Goal: Task Accomplishment & Management: Manage account settings

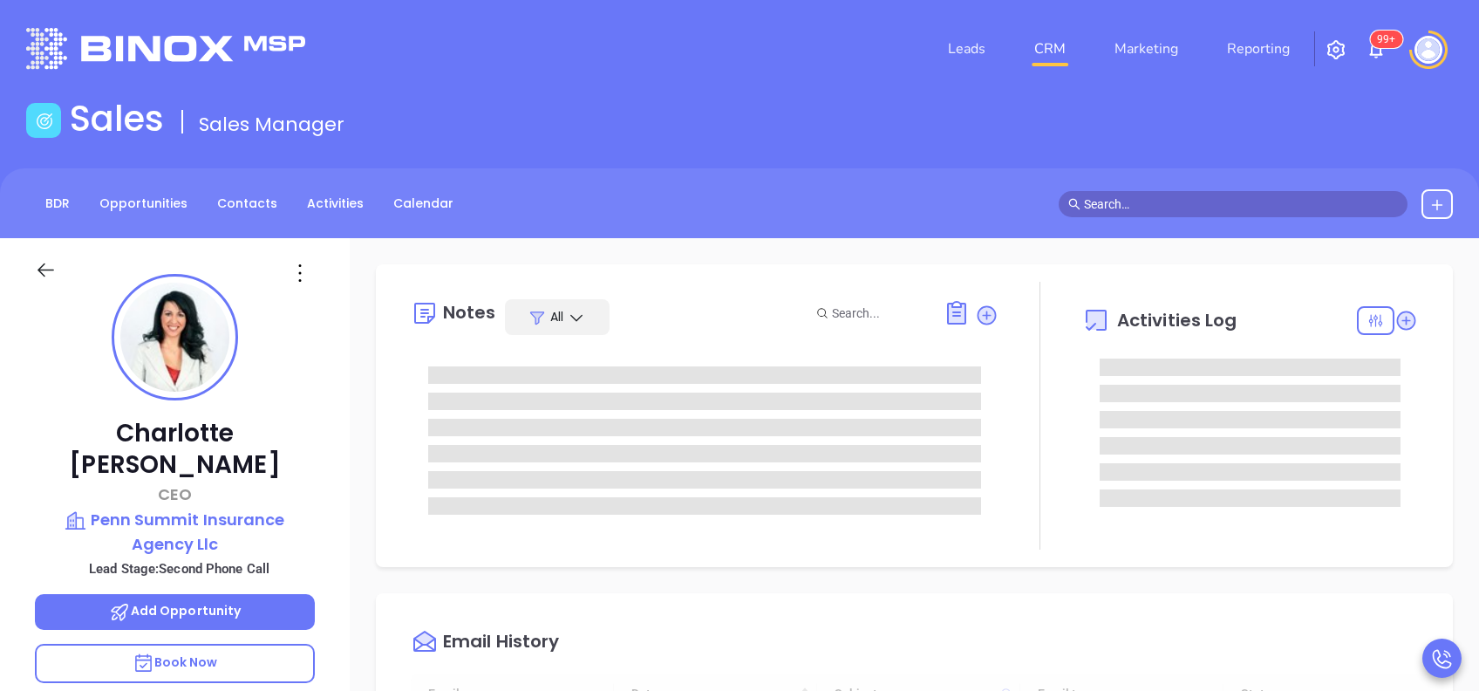
type input "[DATE]"
type input "[PERSON_NAME]"
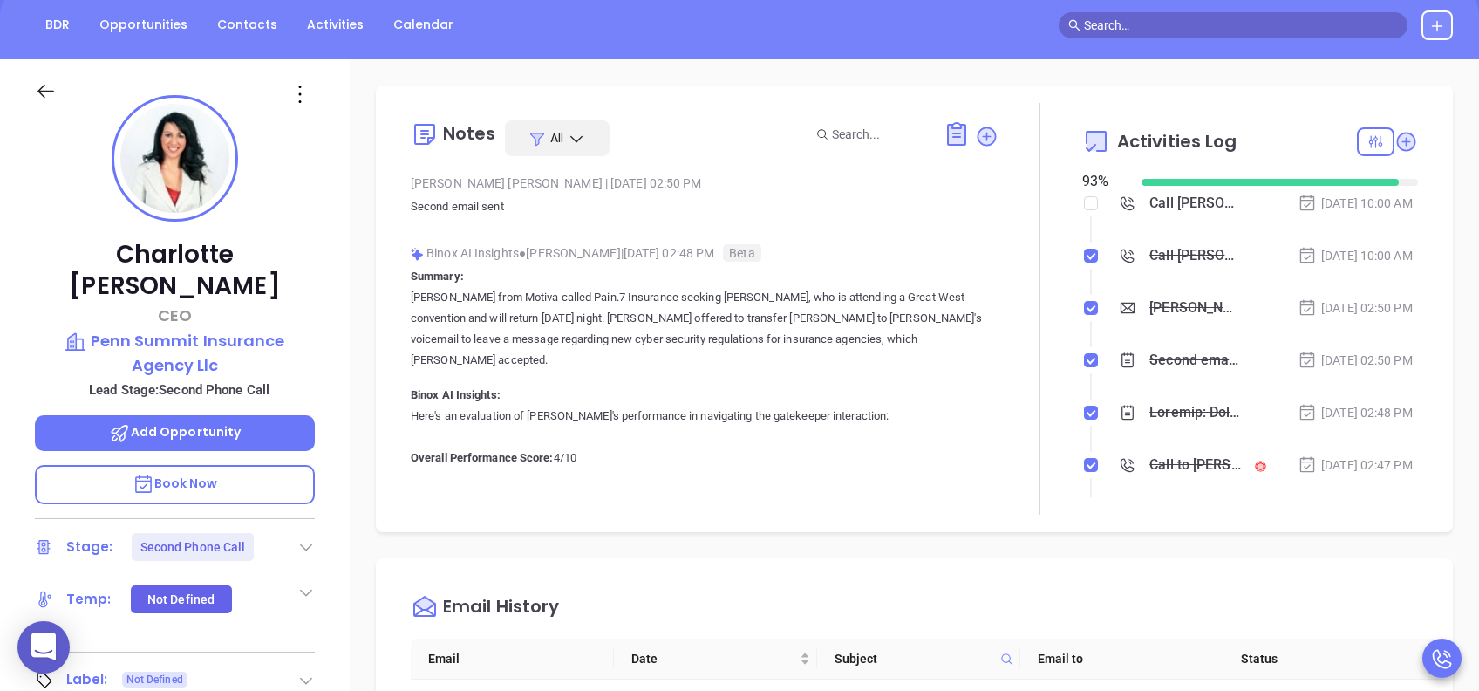
scroll to position [232, 0]
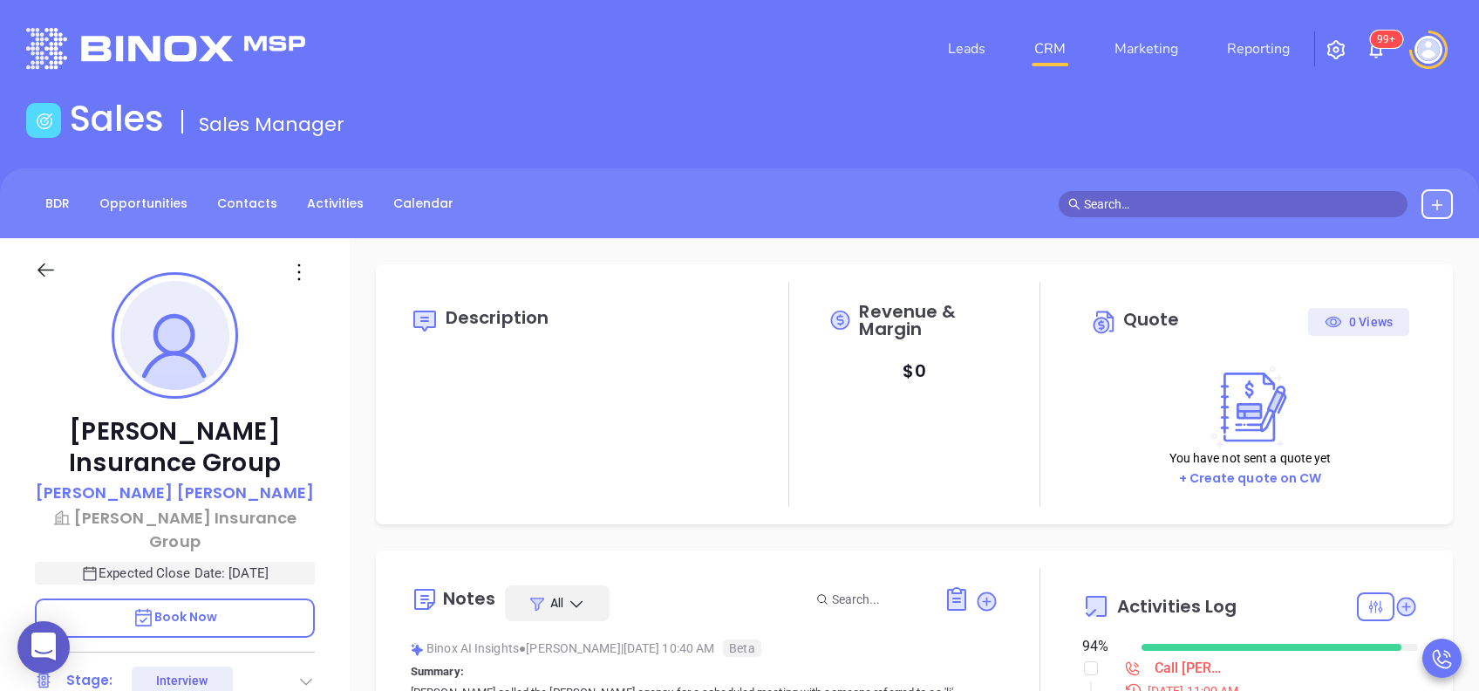
type input "[DATE]"
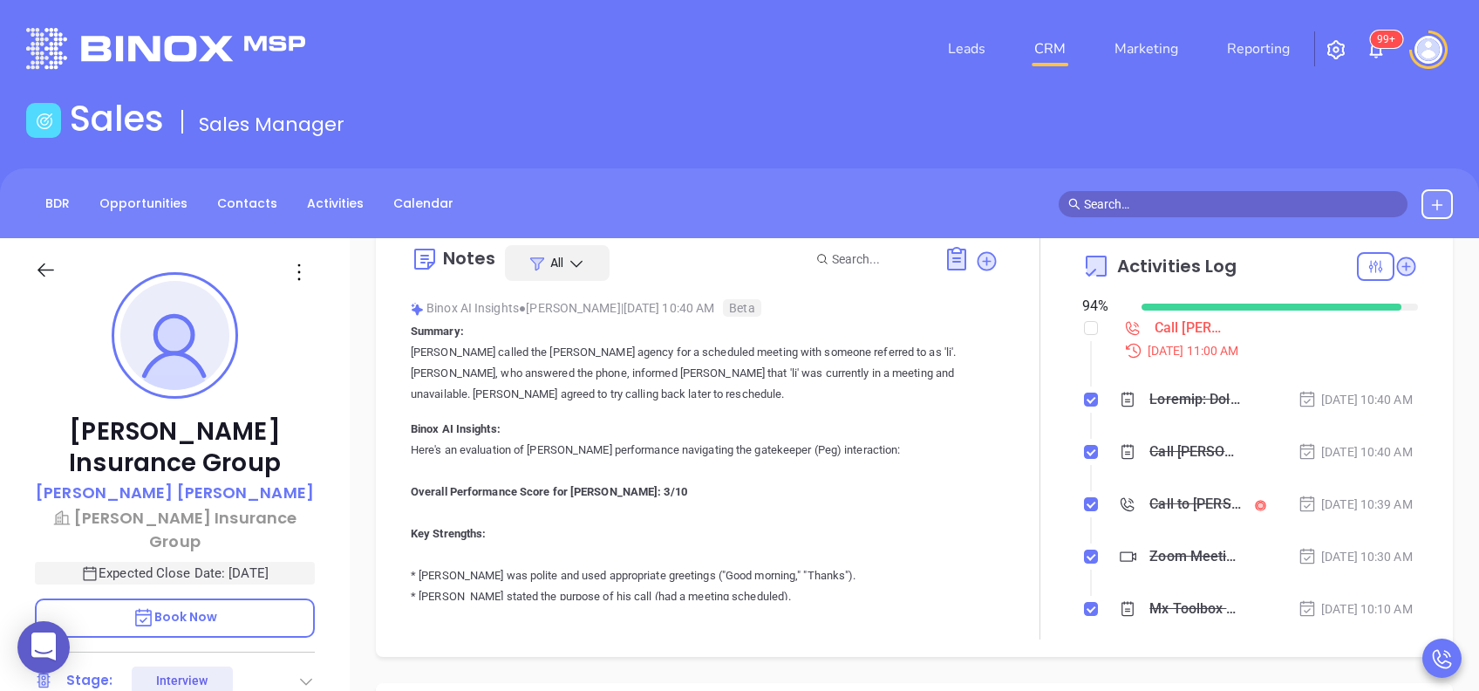
scroll to position [349, 0]
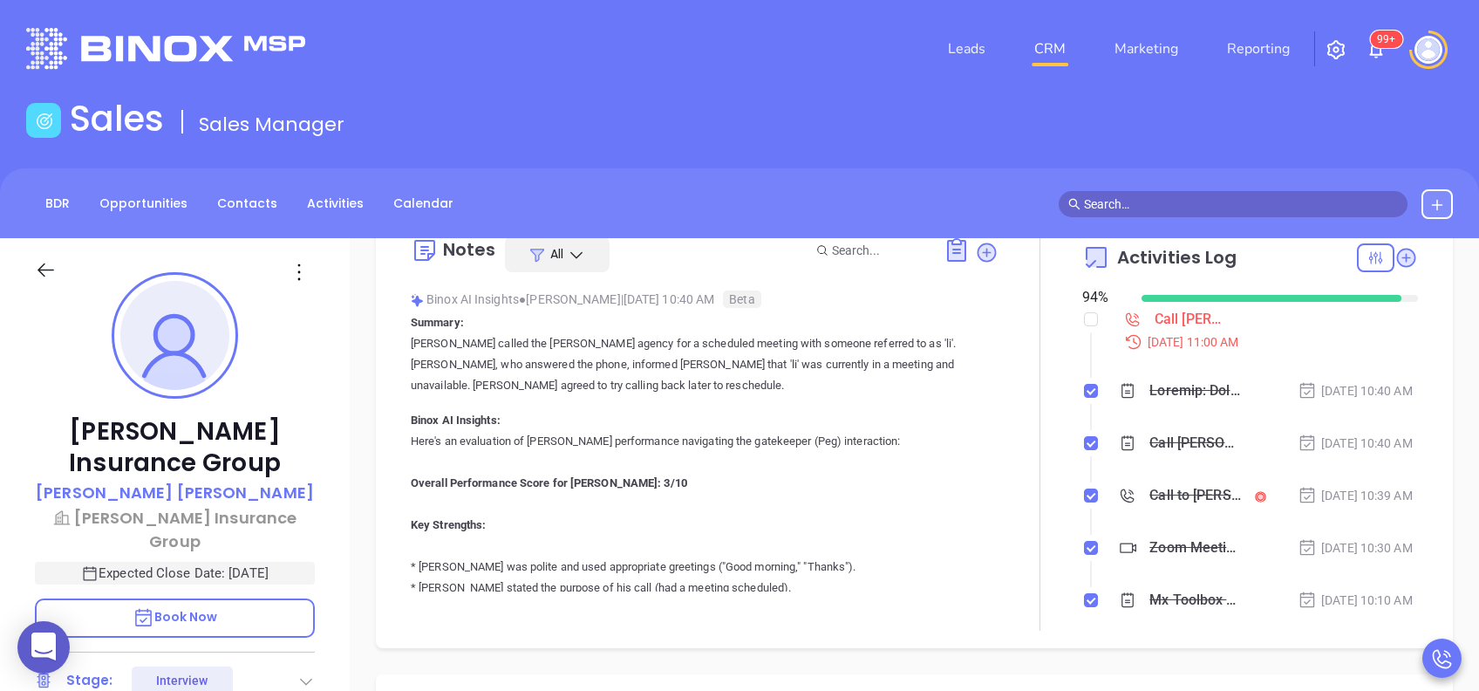
type input "[PERSON_NAME]"
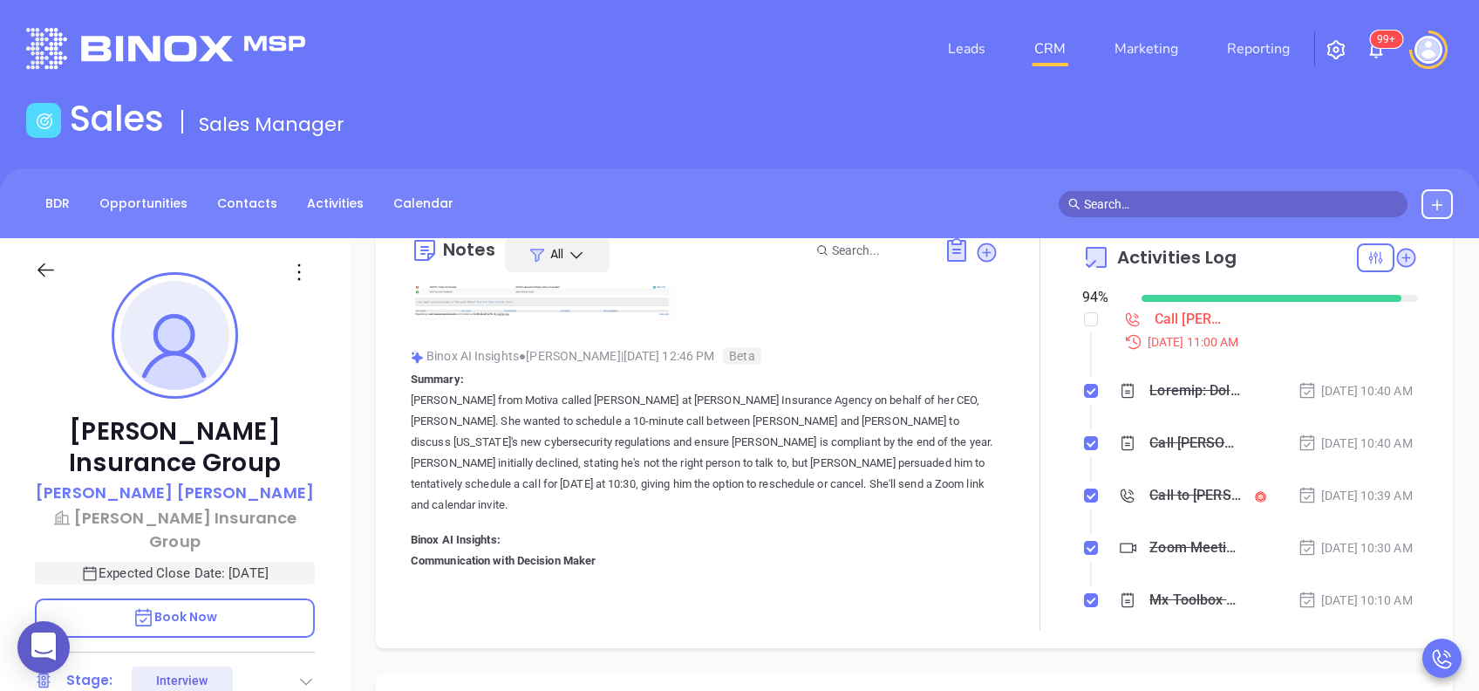
scroll to position [1511, 0]
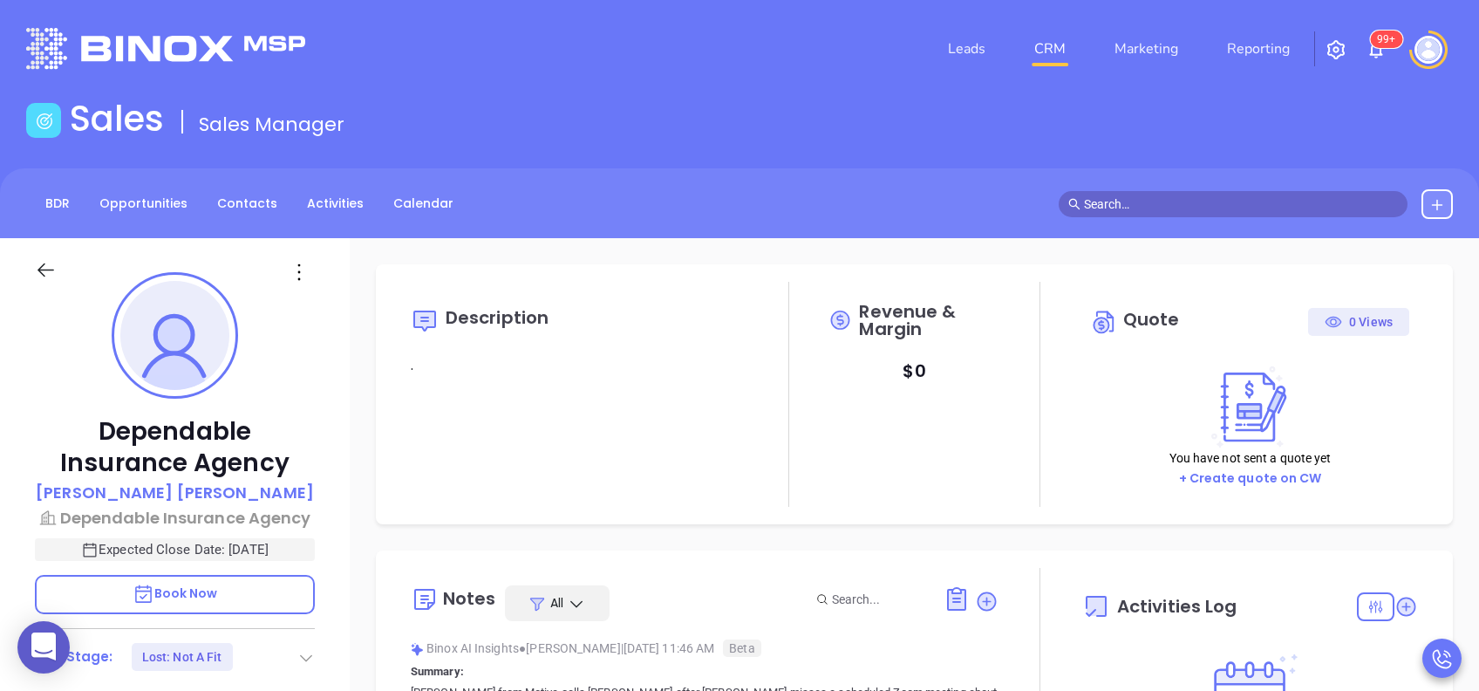
type input "[DATE]"
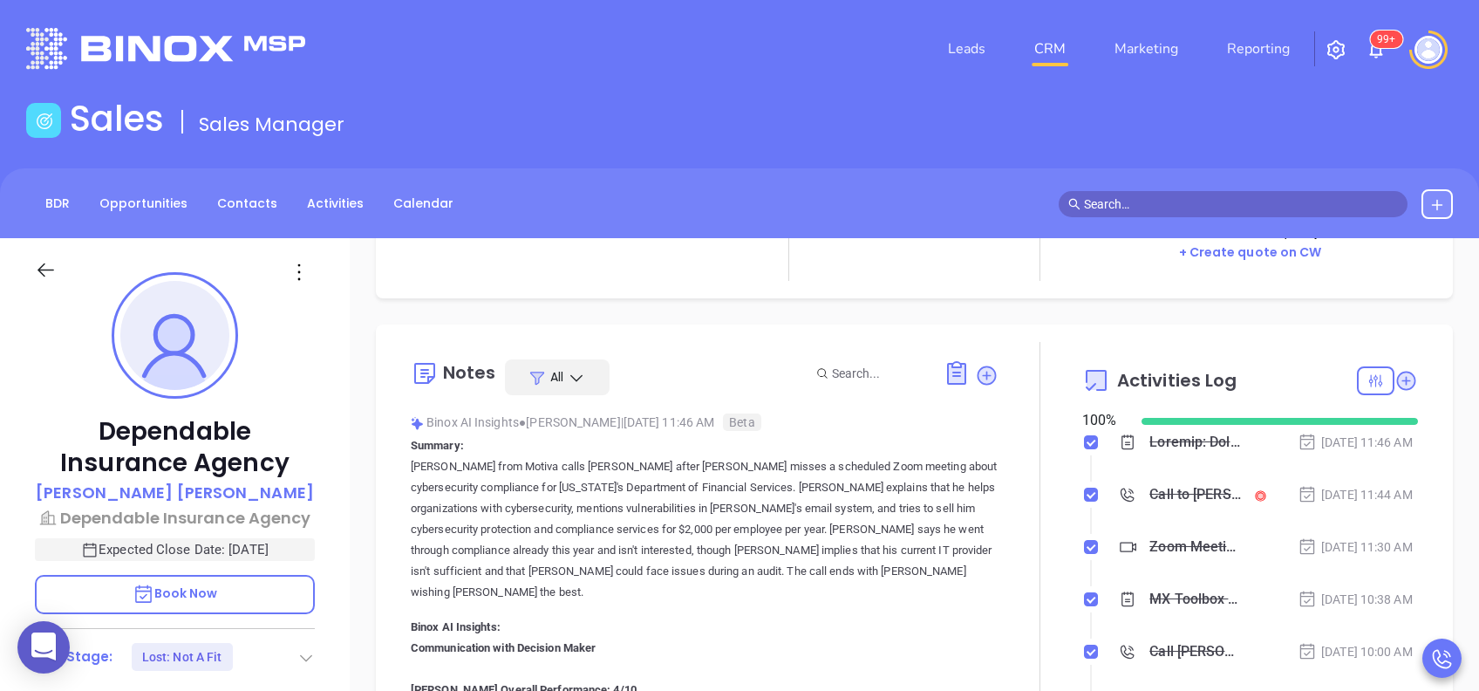
scroll to position [232, 0]
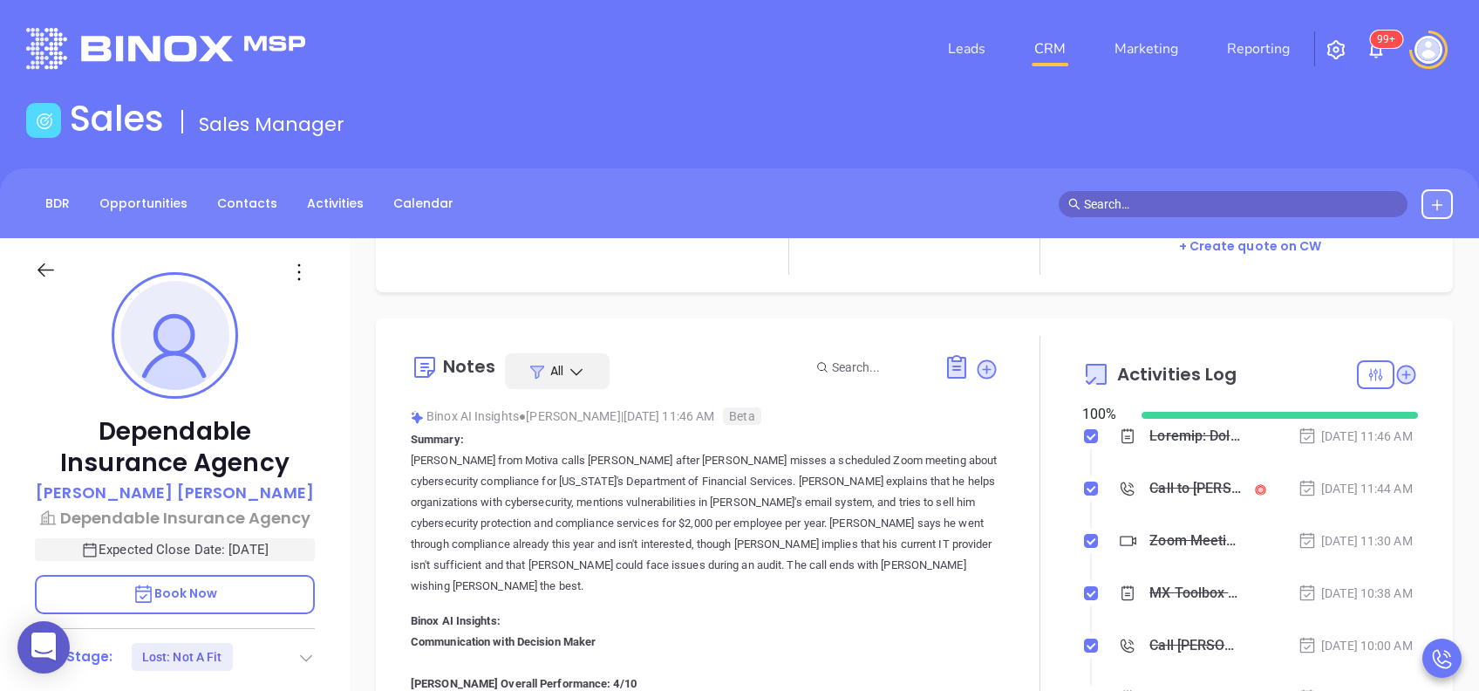
type input "[PERSON_NAME]"
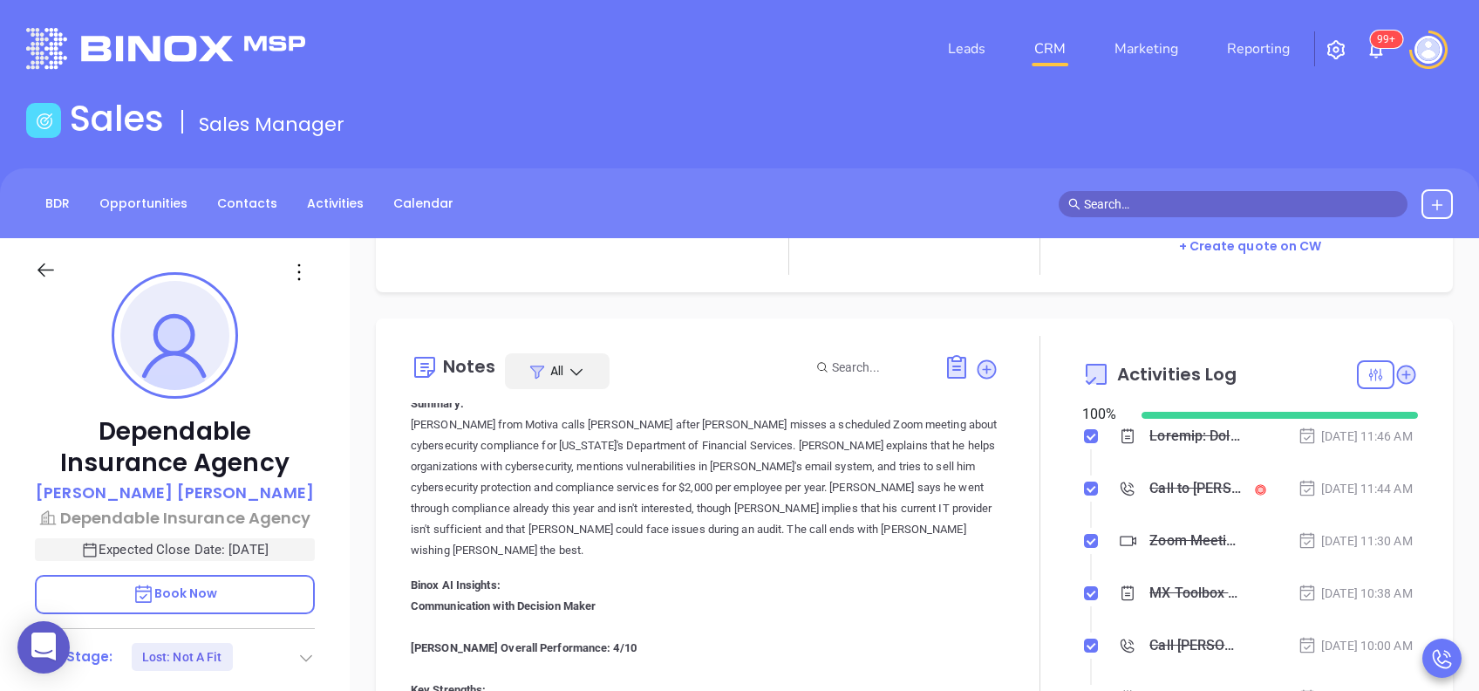
scroll to position [0, 0]
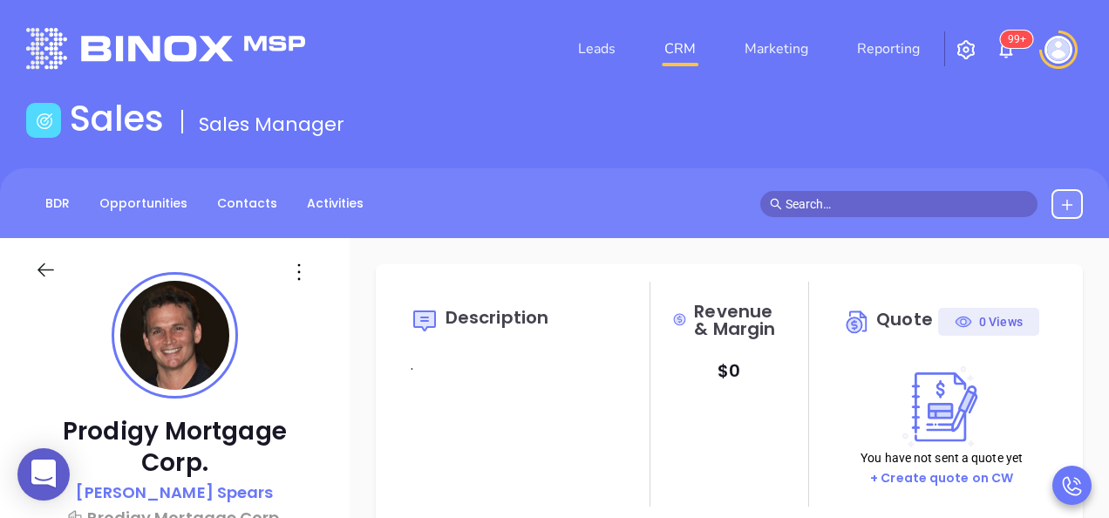
type input "[PERSON_NAME]"
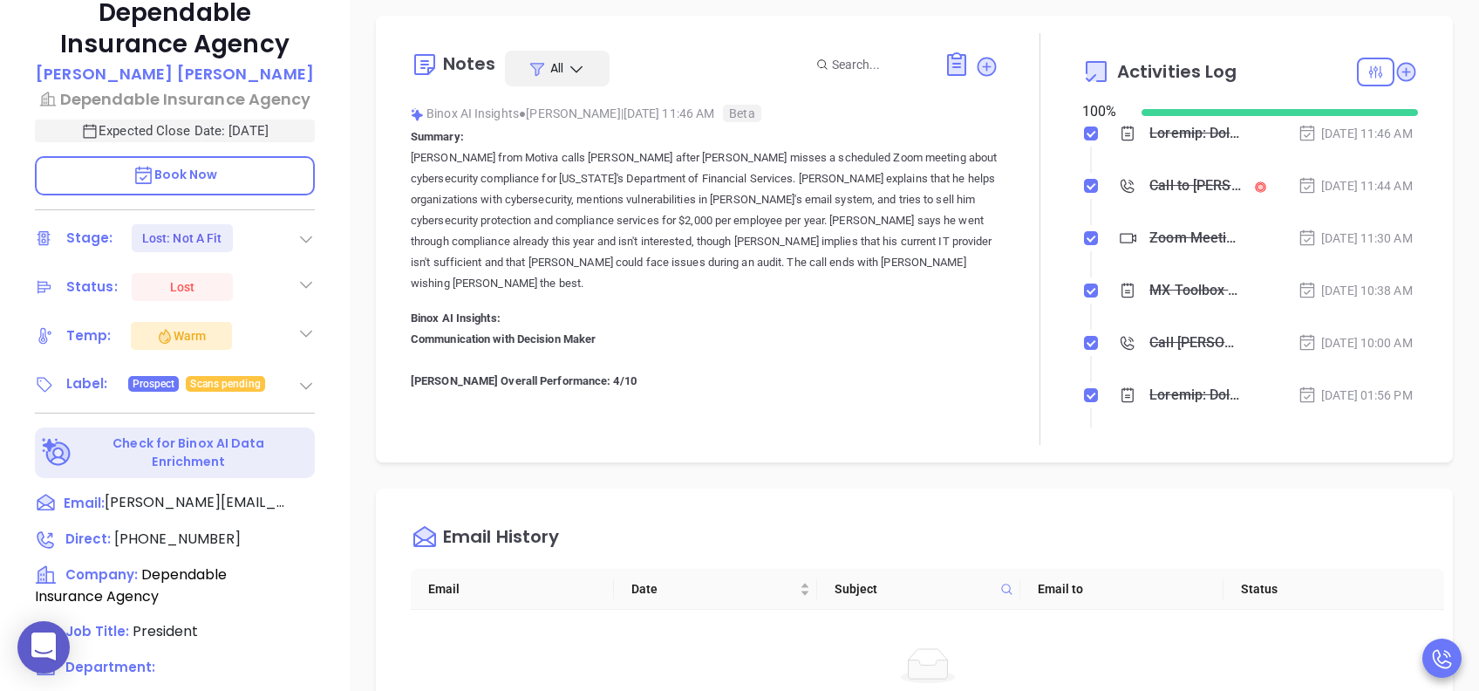
scroll to position [767, 0]
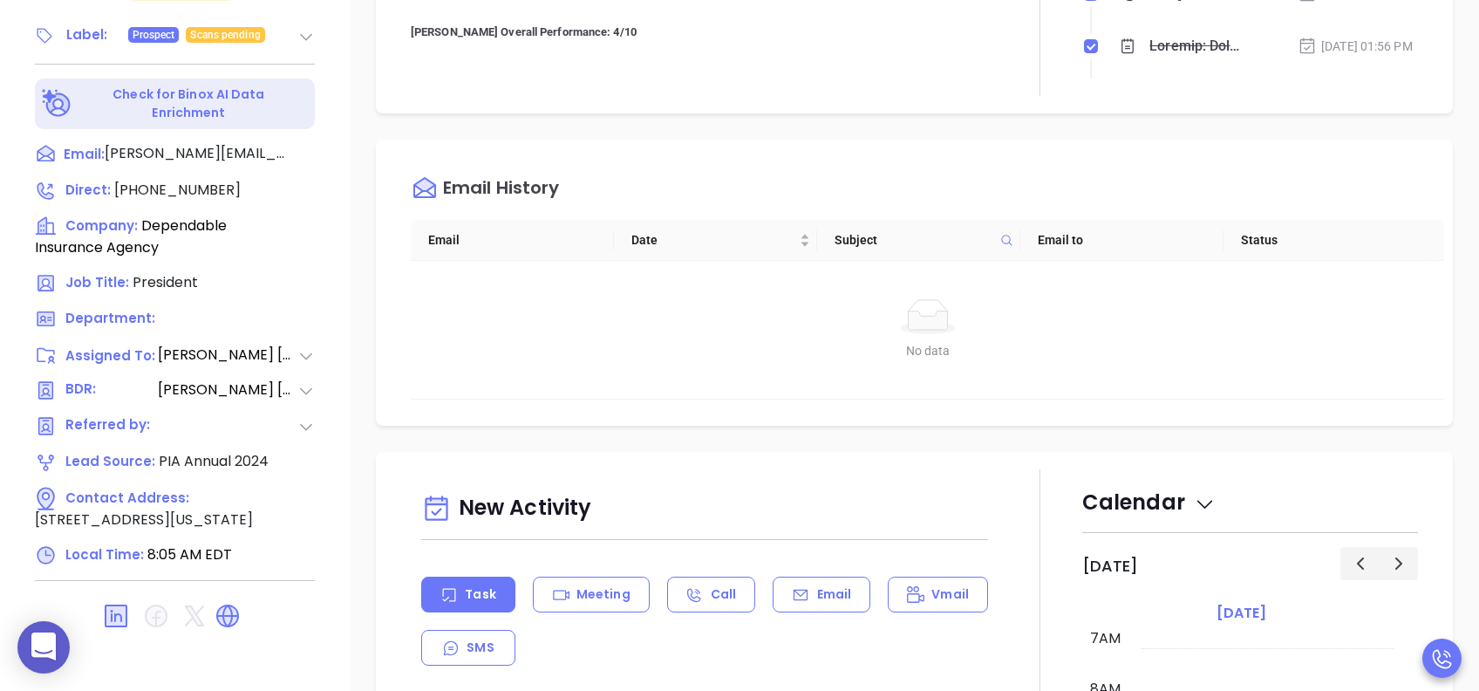
drag, startPoint x: 162, startPoint y: 518, endPoint x: 185, endPoint y: 494, distance: 32.7
click at [185, 494] on div "Contact Address: 1030 South Orange Avenue, Newark, New Jersey, 07106" at bounding box center [158, 508] width 246 height 43
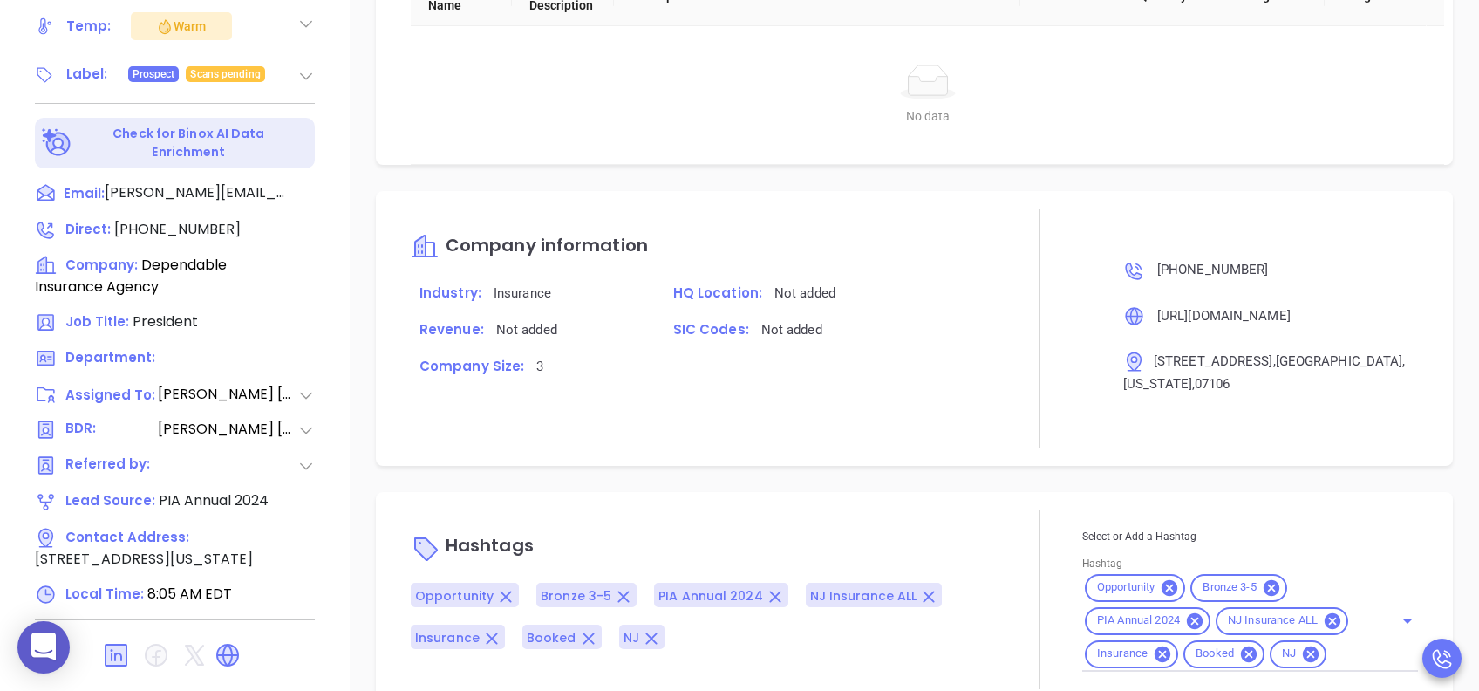
copy span "[STREET_ADDRESS][US_STATE]"
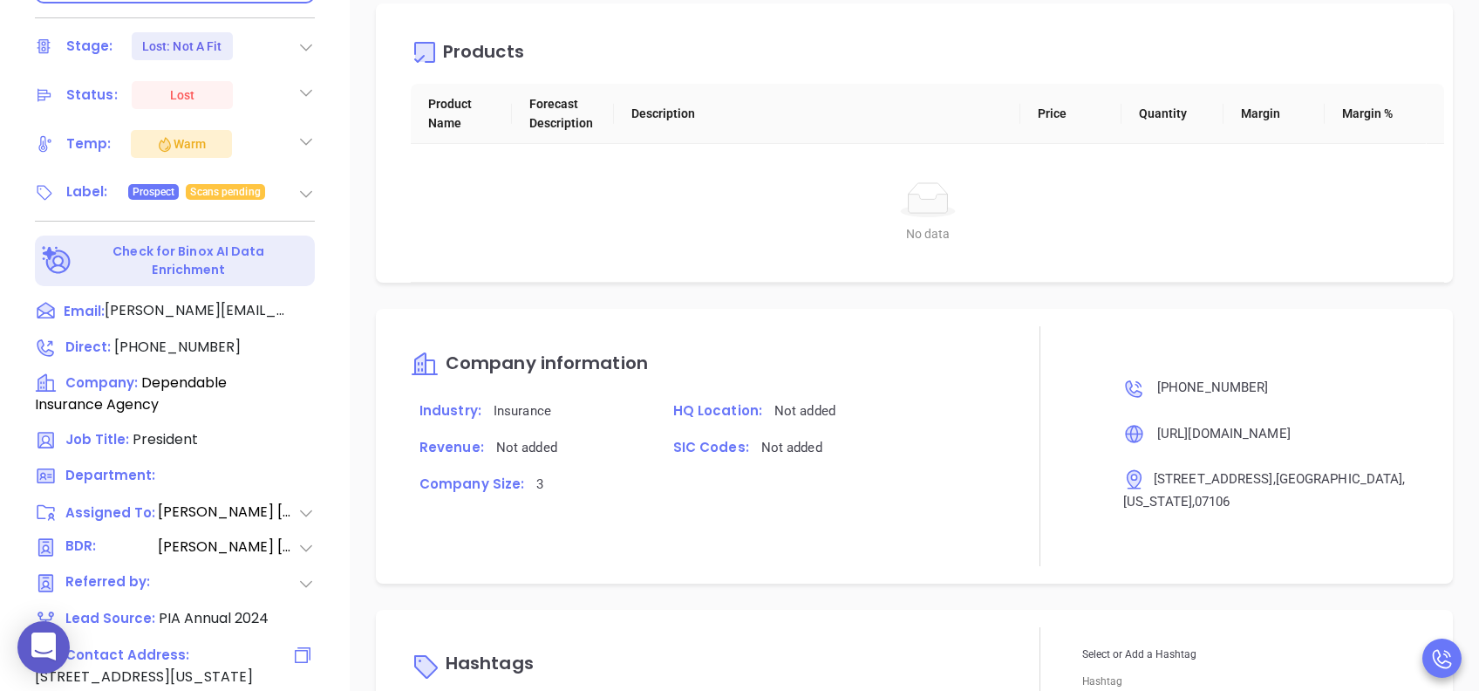
scroll to position [767, 0]
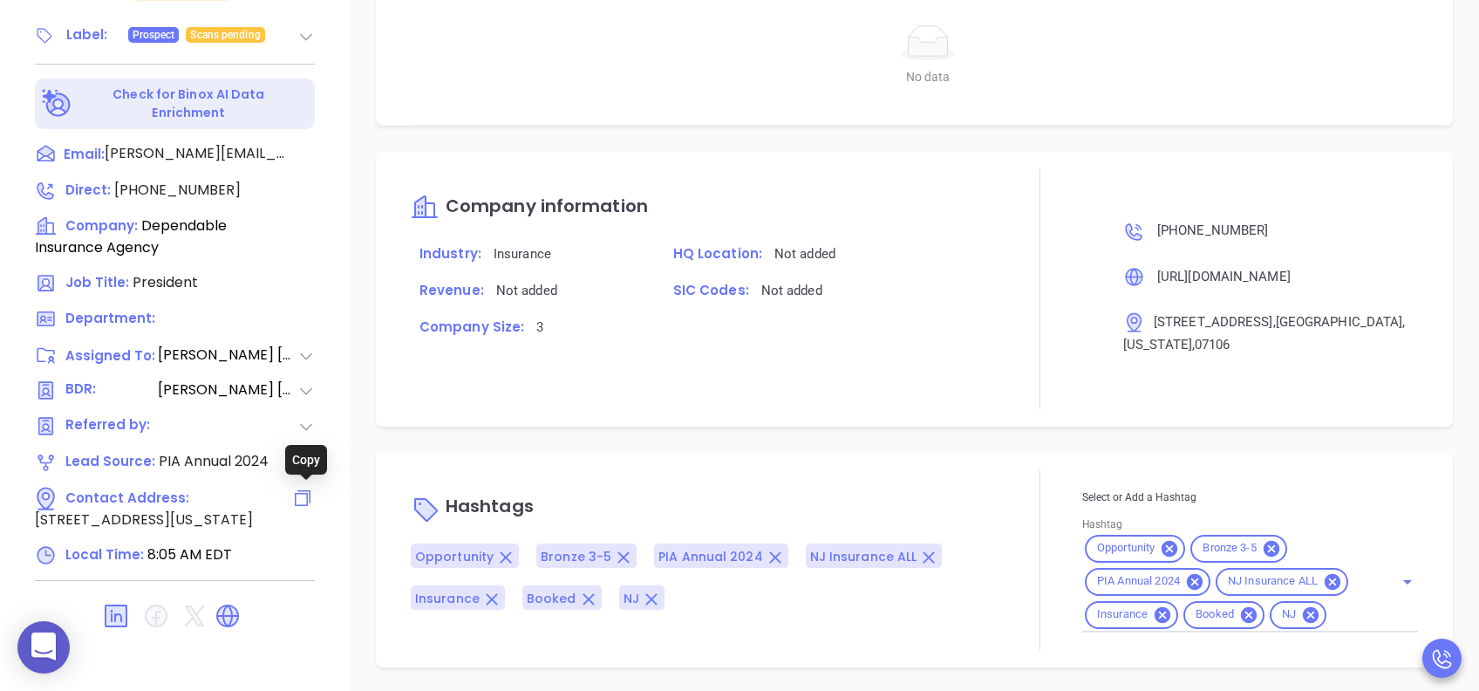
click at [307, 500] on icon at bounding box center [302, 497] width 21 height 21
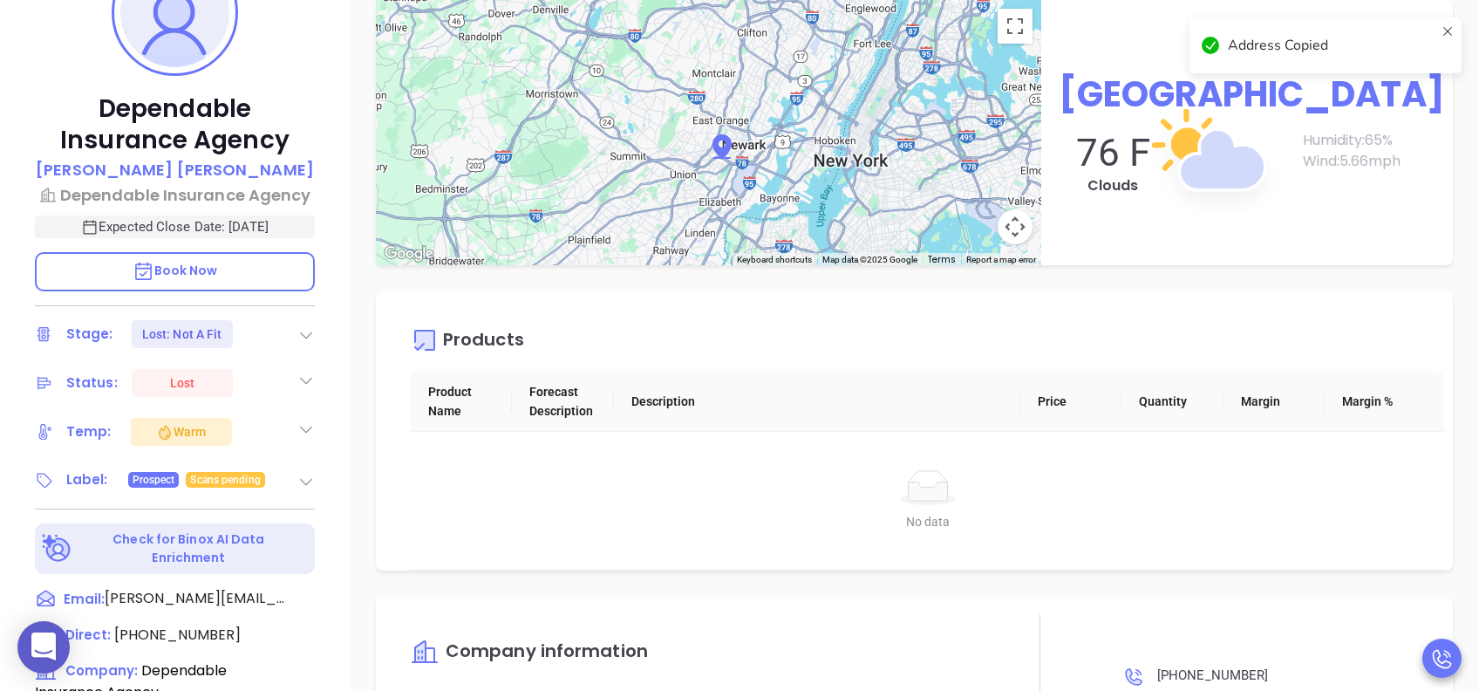
scroll to position [321, 0]
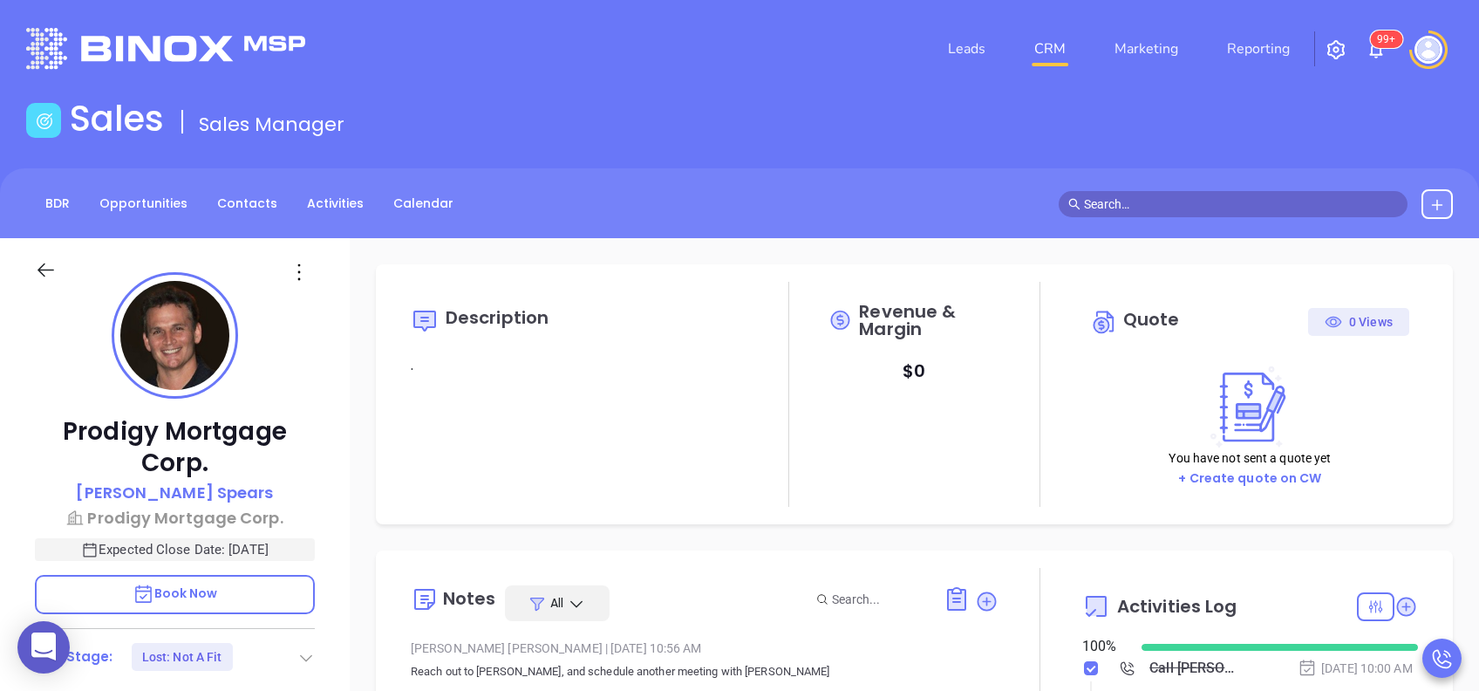
scroll to position [356, 0]
